Goal: Task Accomplishment & Management: Complete application form

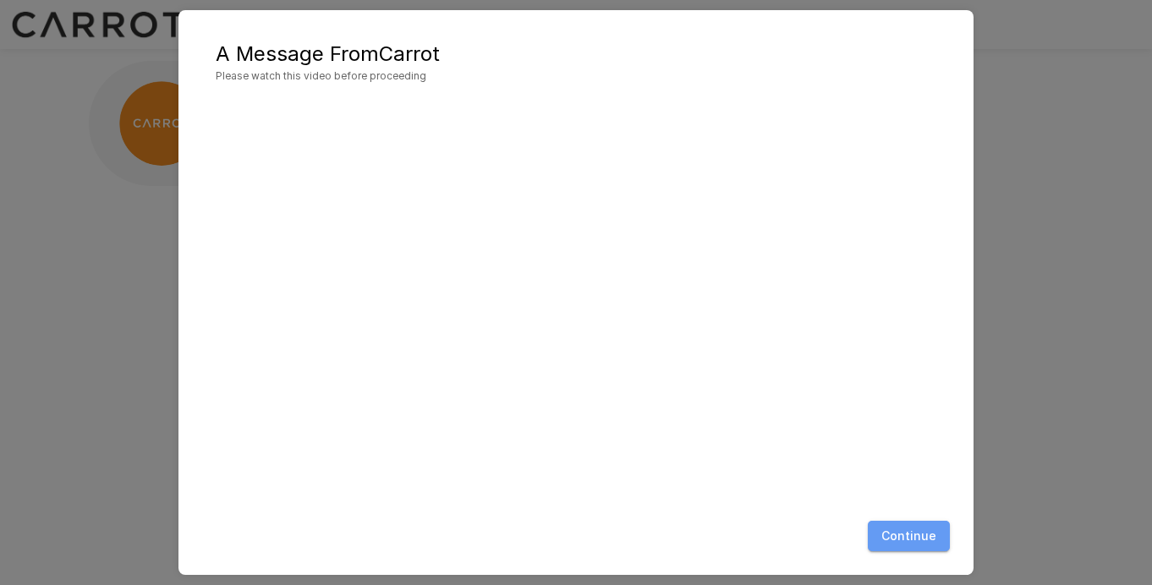
click at [922, 537] on button "Continue" at bounding box center [909, 536] width 82 height 31
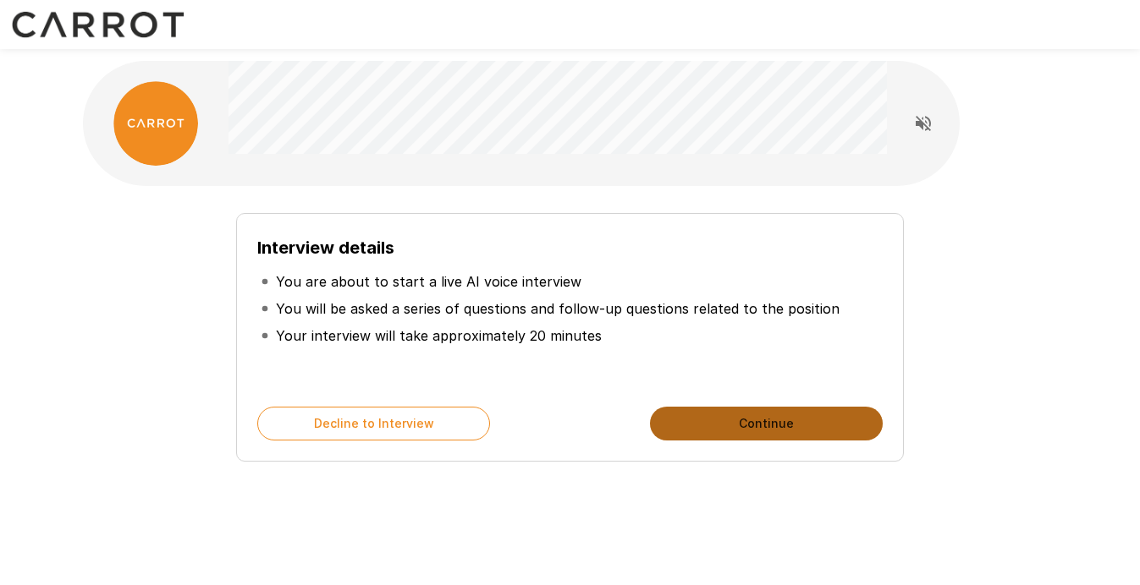
click at [756, 420] on button "Continue" at bounding box center [766, 424] width 233 height 34
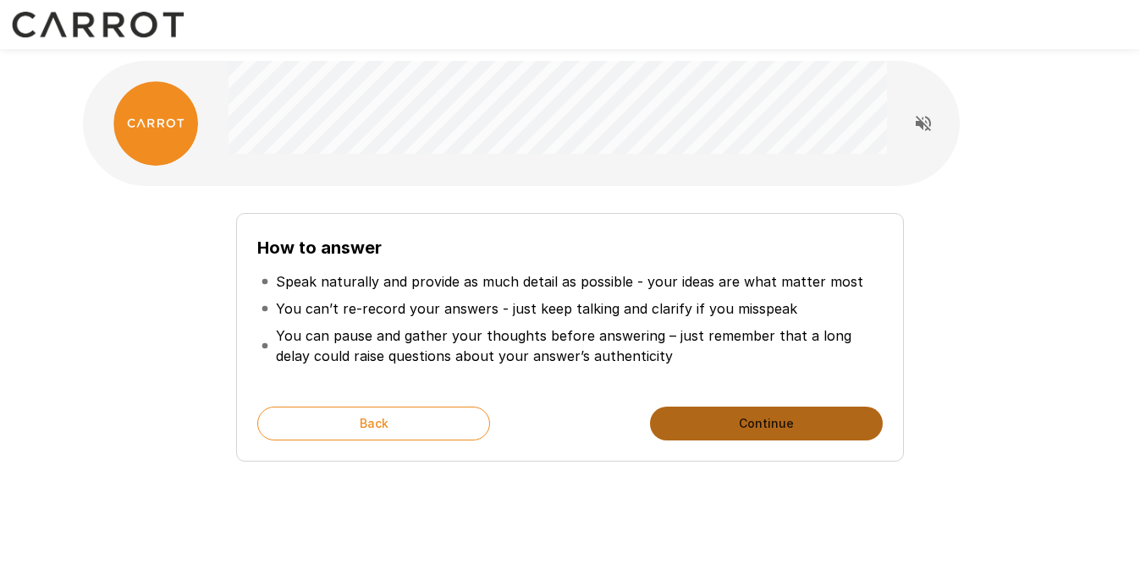
click at [756, 420] on button "Continue" at bounding box center [766, 424] width 233 height 34
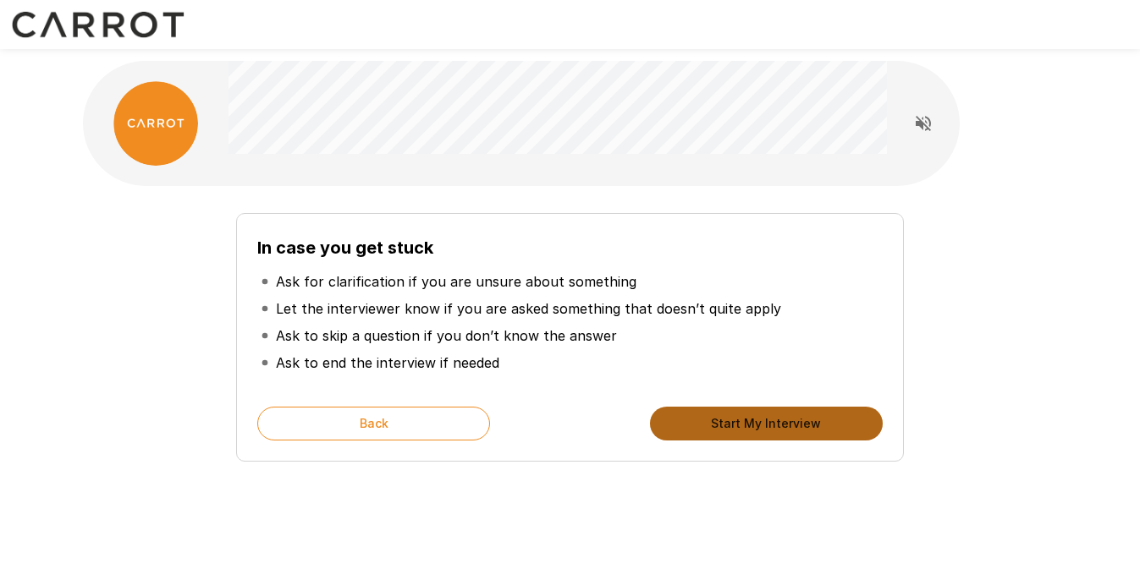
click at [756, 420] on button "Start My Interview" at bounding box center [766, 424] width 233 height 34
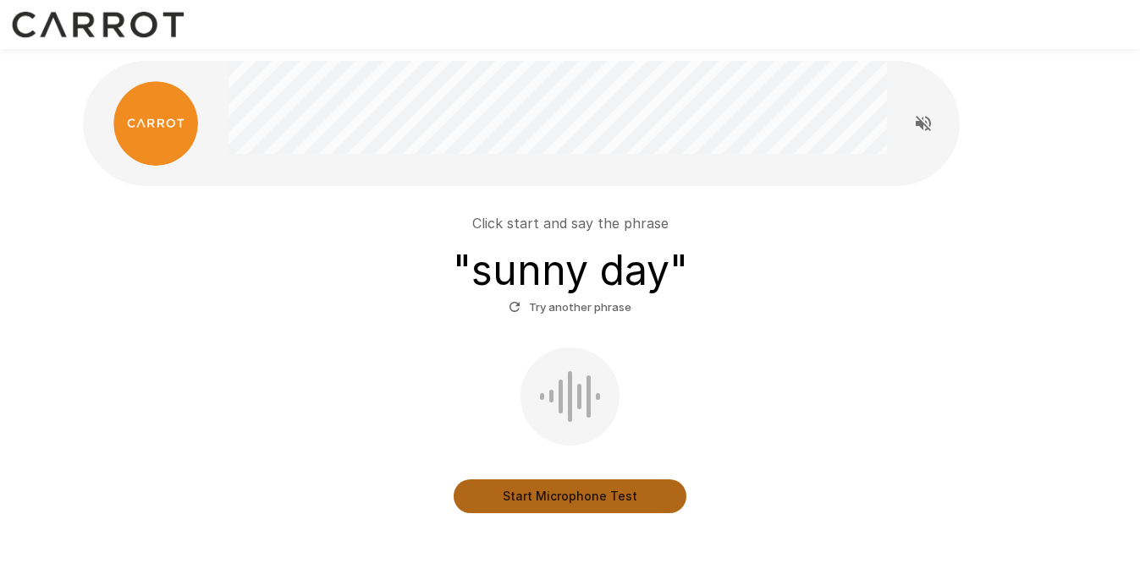
click at [617, 502] on button "Start Microphone Test" at bounding box center [569, 497] width 233 height 34
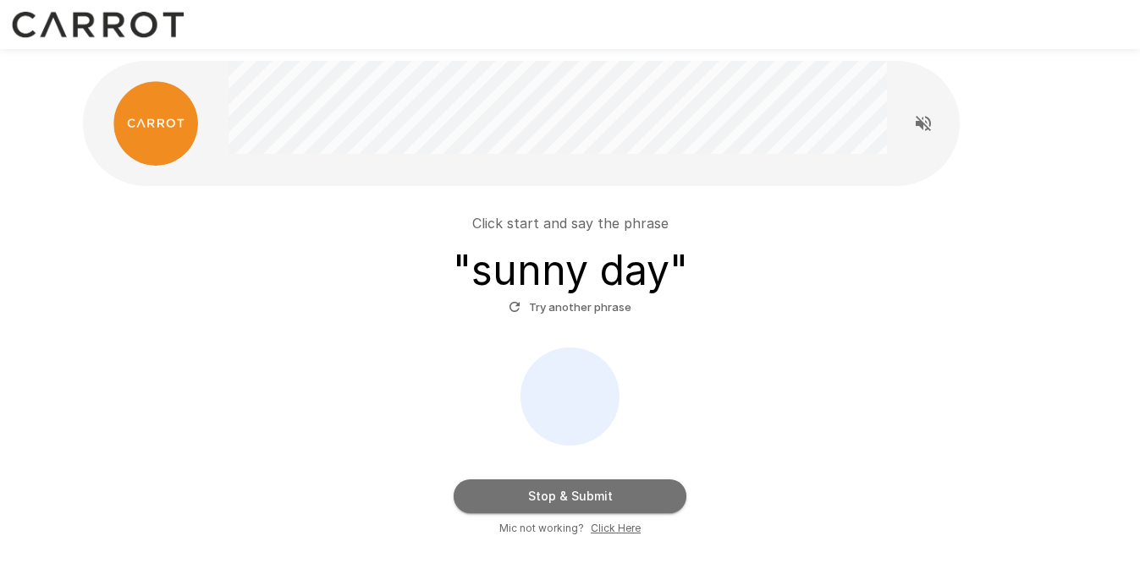
click at [588, 498] on button "Stop & Submit" at bounding box center [569, 497] width 233 height 34
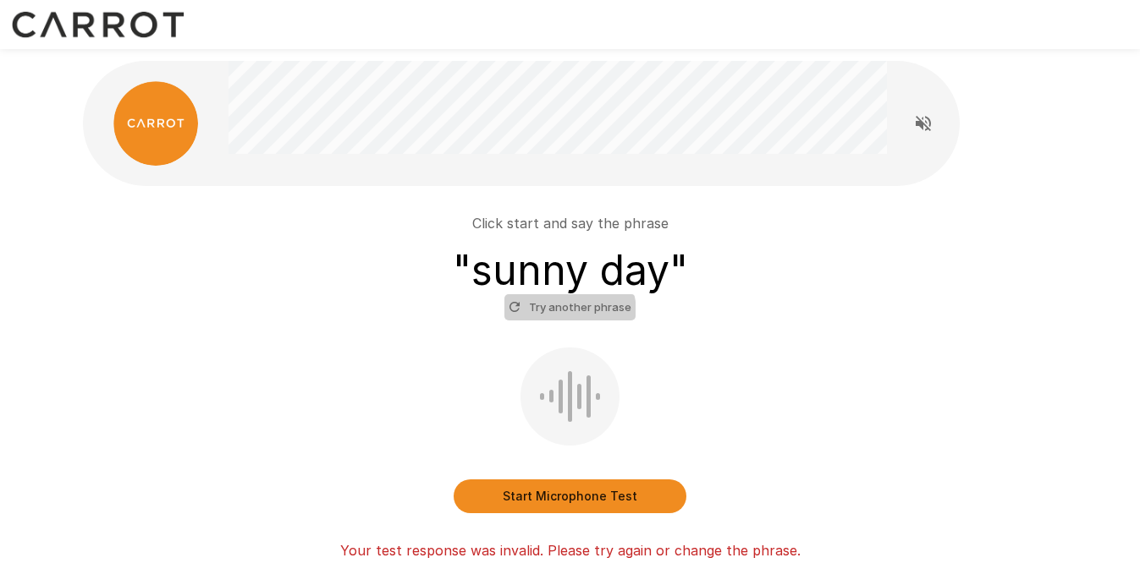
click at [561, 313] on button "Try another phrase" at bounding box center [569, 307] width 131 height 26
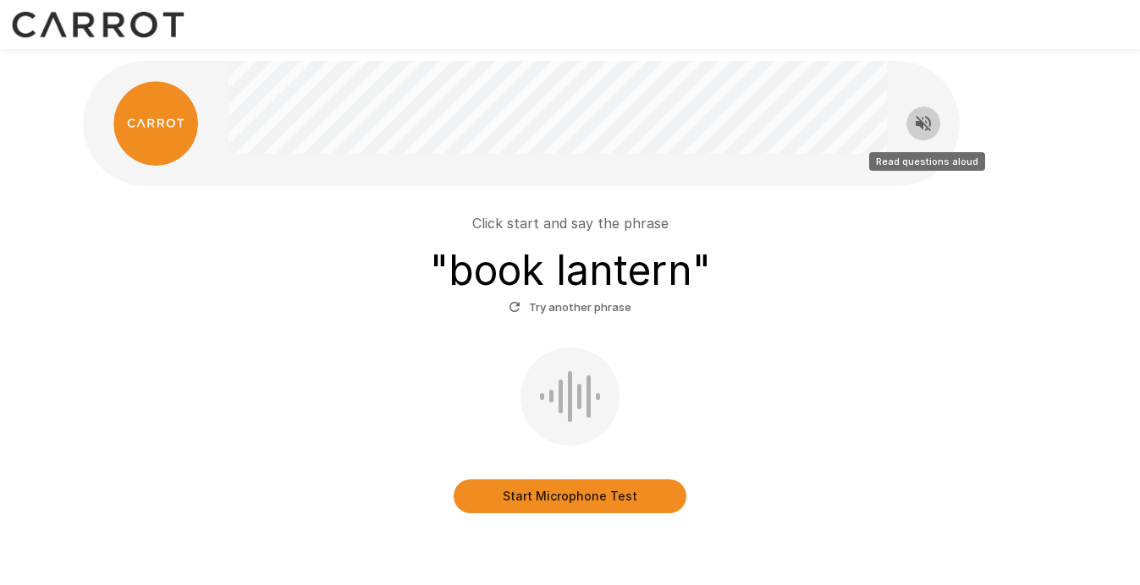
click at [926, 113] on icon "Read questions aloud" at bounding box center [923, 123] width 20 height 20
click at [575, 503] on button "Start Microphone Test" at bounding box center [569, 497] width 233 height 34
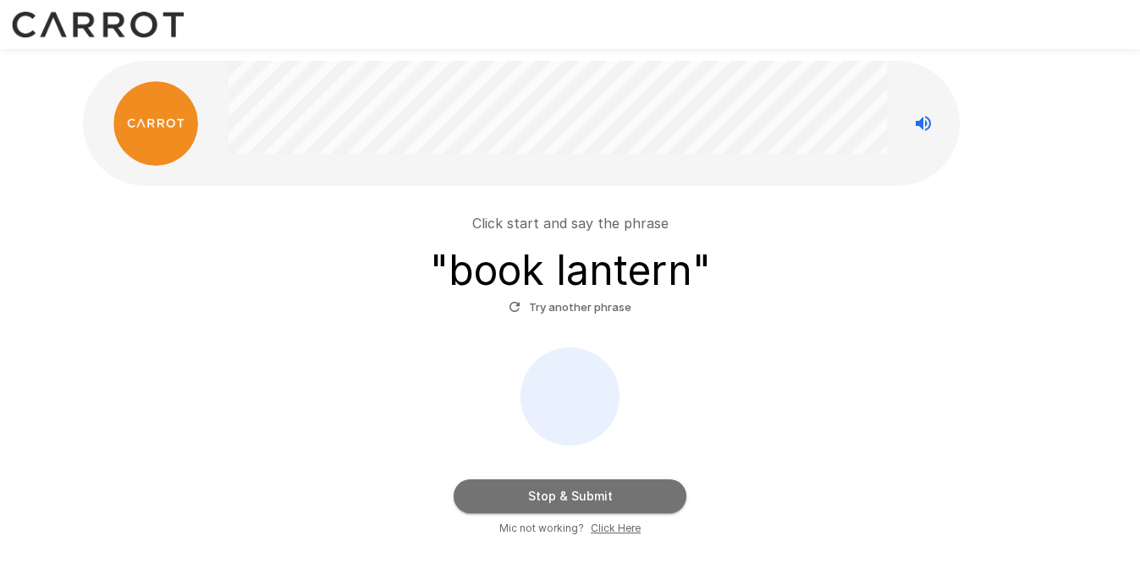
click at [575, 503] on button "Stop & Submit" at bounding box center [569, 497] width 233 height 34
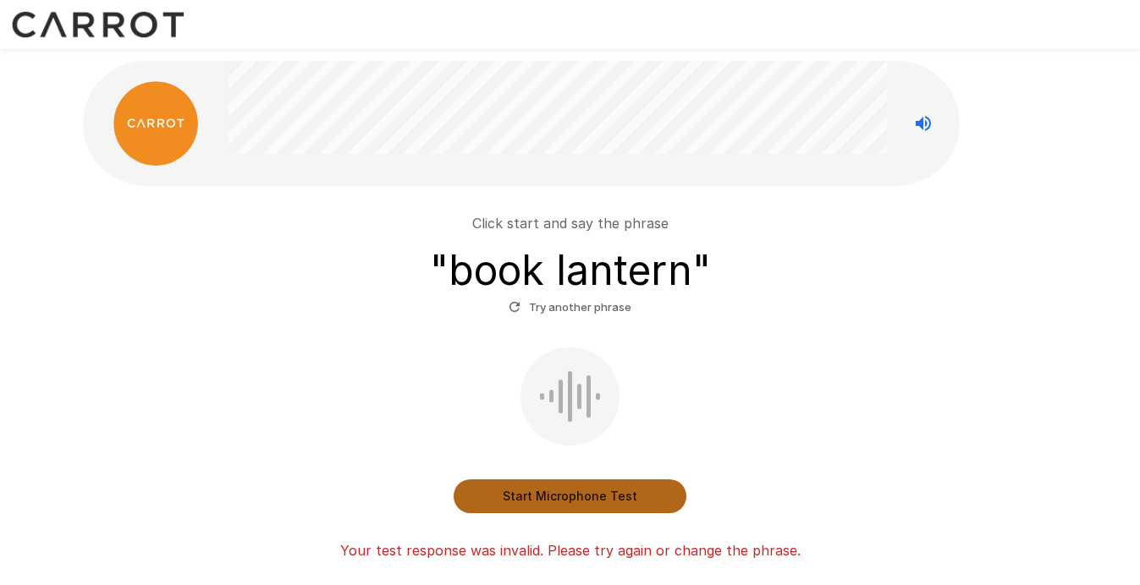
click at [581, 497] on button "Start Microphone Test" at bounding box center [569, 497] width 233 height 34
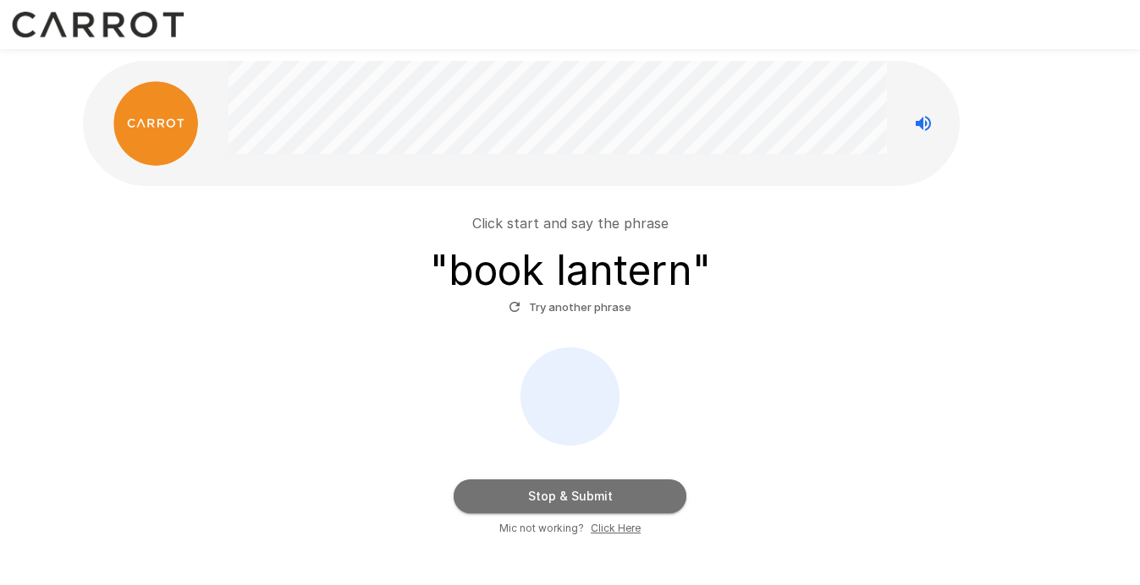
click at [581, 497] on button "Stop & Submit" at bounding box center [569, 497] width 233 height 34
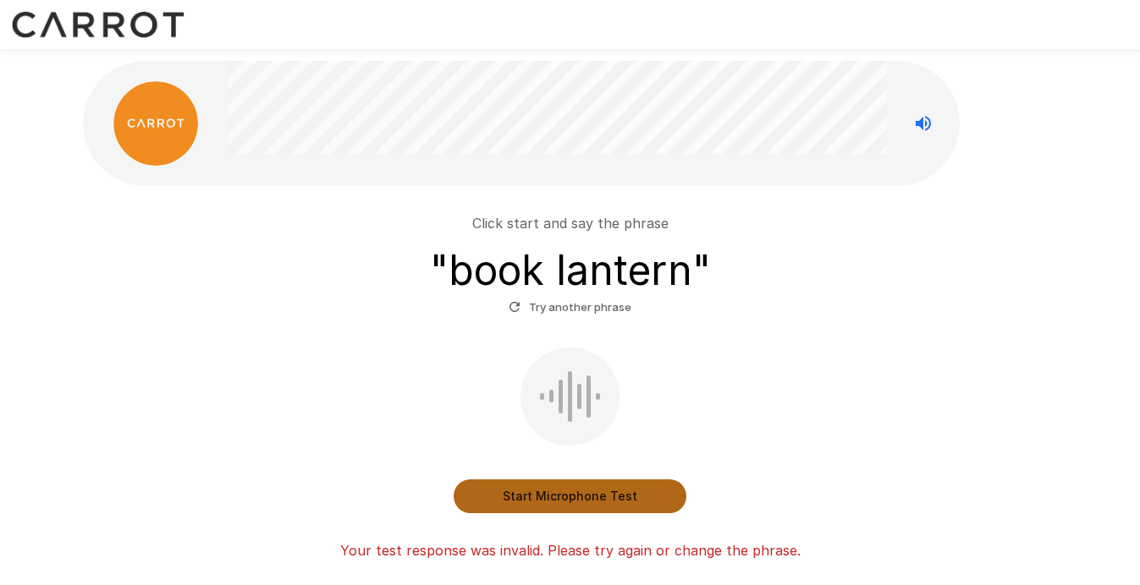
click at [592, 496] on button "Start Microphone Test" at bounding box center [569, 497] width 233 height 34
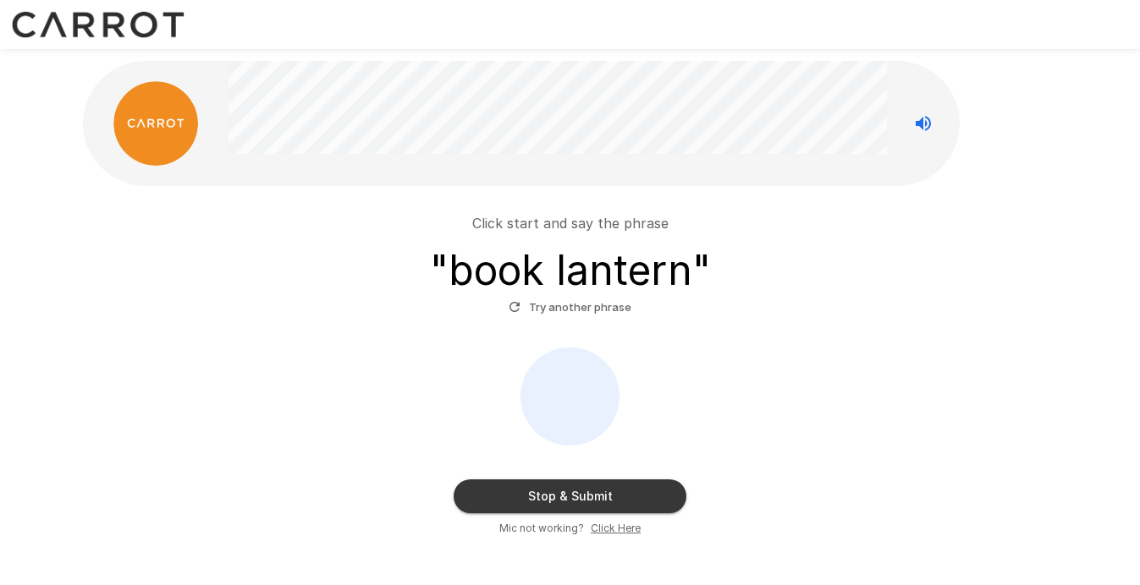
click at [610, 528] on u "Click Here" at bounding box center [616, 528] width 50 height 13
click at [612, 502] on button "Stop & Submit" at bounding box center [569, 497] width 233 height 34
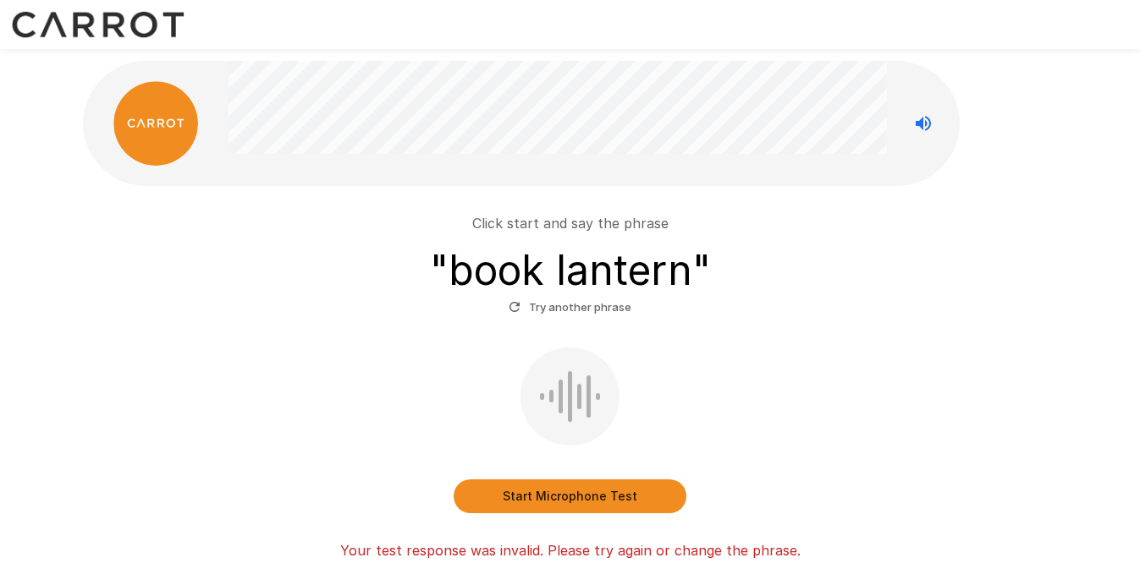
click at [612, 502] on button "Start Microphone Test" at bounding box center [569, 497] width 233 height 34
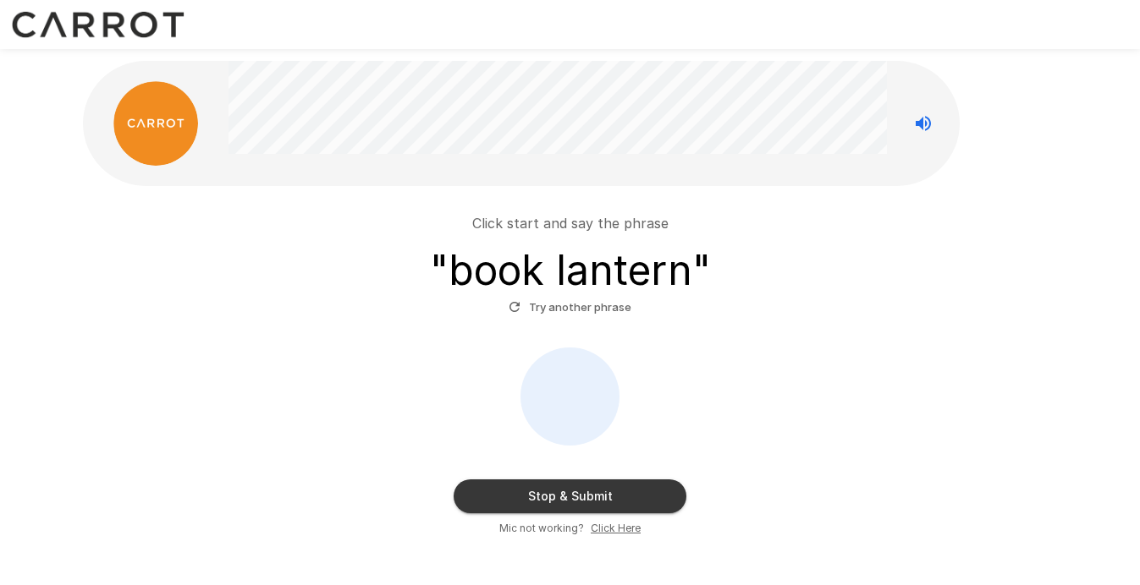
click at [612, 502] on button "Stop & Submit" at bounding box center [569, 497] width 233 height 34
